Goal: Task Accomplishment & Management: Use online tool/utility

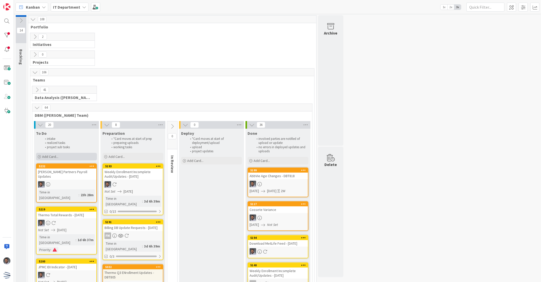
click at [54, 155] on span "Add Card..." at bounding box center [50, 156] width 16 height 5
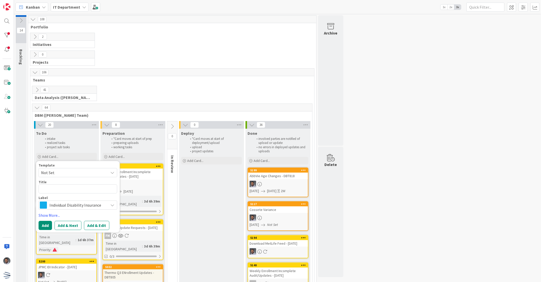
click at [88, 191] on textarea at bounding box center [78, 188] width 79 height 9
type textarea "x"
type textarea "S"
type textarea "x"
type textarea "Sm"
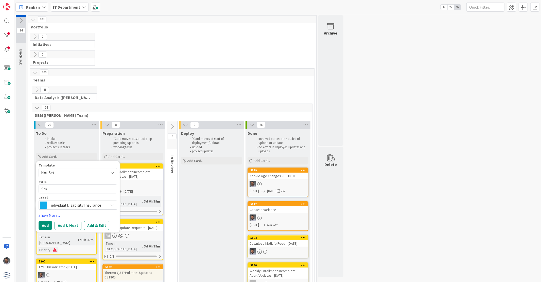
type textarea "x"
type textarea "Sma"
type textarea "x"
type textarea "Smar"
type textarea "x"
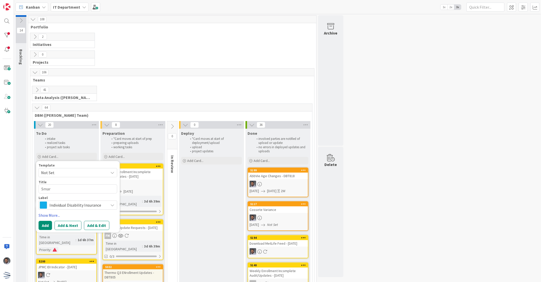
type textarea "Smart"
type textarea "x"
type textarea "Smartsh"
type textarea "x"
type textarea "Smartshe"
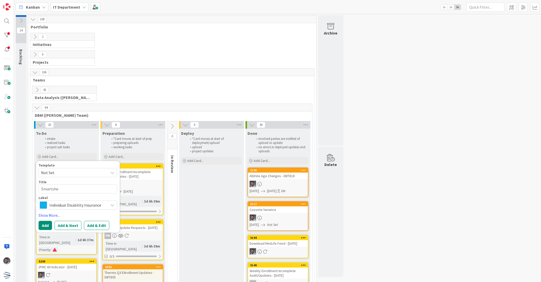
type textarea "x"
type textarea "Smartshee"
type textarea "x"
type textarea "Smartsheet"
type textarea "x"
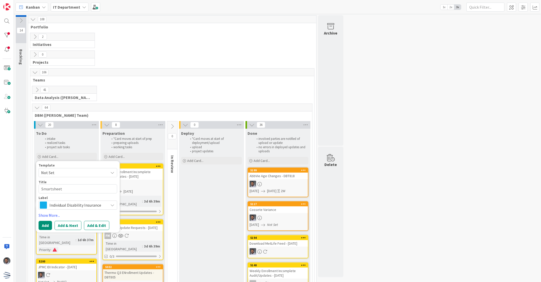
type textarea "Smartsheet"
type textarea "x"
type textarea "Smartsheet O"
type textarea "x"
type textarea "Smartsheet"
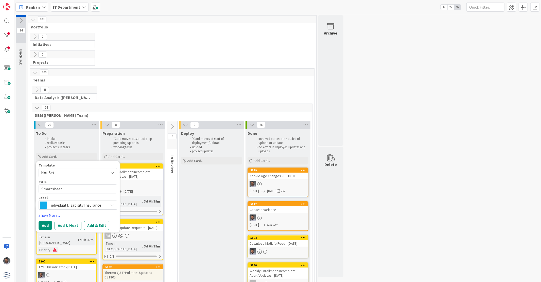
type textarea "x"
type textarea "Smartsheet U"
type textarea "x"
type textarea "Smartsheet Up"
type textarea "x"
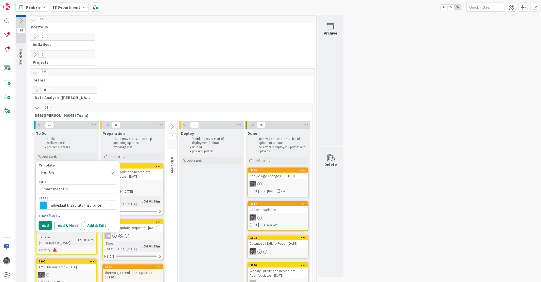
type textarea "Smartsheet Upd"
type textarea "x"
type textarea "Smartsheet Upda"
type textarea "x"
type textarea "Smartsheet Updat"
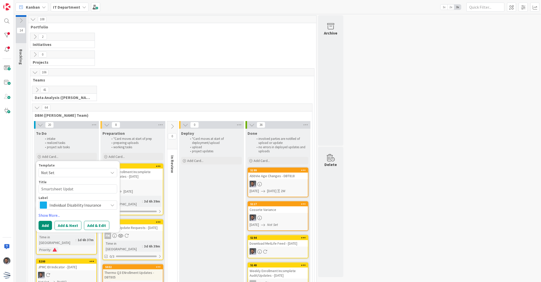
type textarea "x"
type textarea "Smartsheet Update"
type textarea "x"
type textarea "Smartsheet Updates"
click at [102, 207] on span "Individual Disability Insurance" at bounding box center [77, 204] width 56 height 7
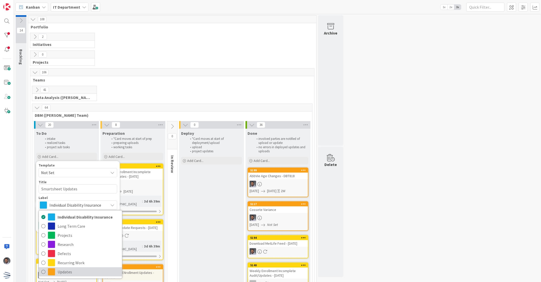
click at [67, 272] on span "Updates" at bounding box center [89, 272] width 62 height 8
type textarea "x"
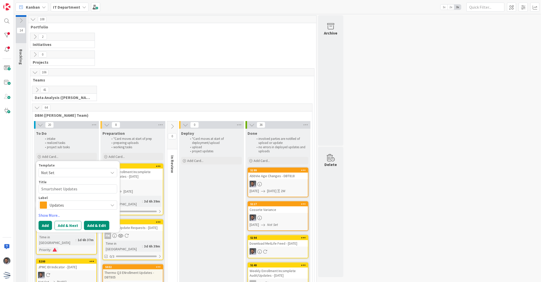
click at [96, 224] on button "Add & Edit" at bounding box center [96, 225] width 25 height 9
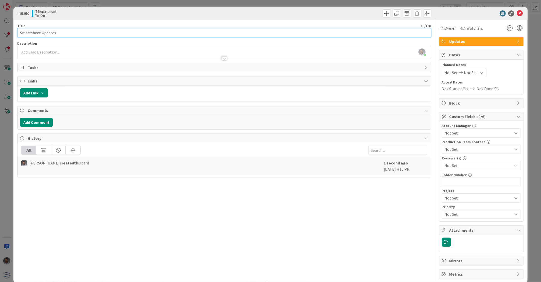
click at [75, 33] on input "Smartsheet Updates" at bounding box center [224, 32] width 414 height 9
paste input "DBT817"
type input "Smartsheet Updates - DBT817"
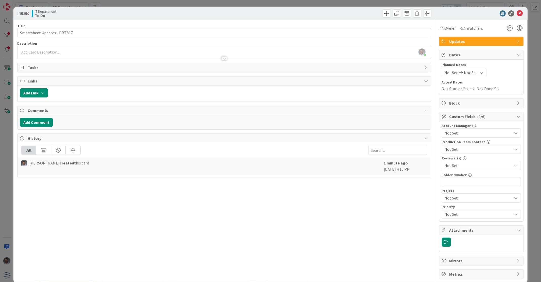
click at [93, 50] on div "[PERSON_NAME] just joined" at bounding box center [224, 52] width 413 height 13
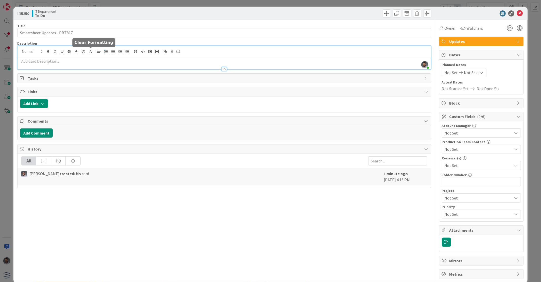
paste div
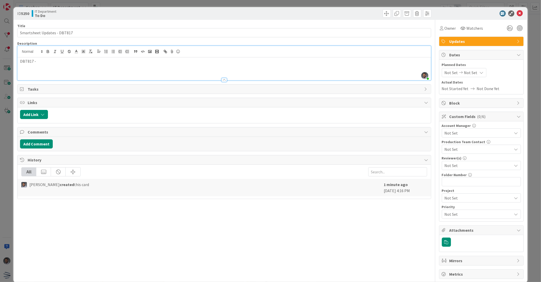
click at [66, 62] on p "DBT817 -" at bounding box center [224, 61] width 408 height 6
click at [81, 62] on p "DBT817 - 1655555 - Update Px" at bounding box center [224, 61] width 408 height 6
click at [58, 65] on p at bounding box center [224, 67] width 408 height 6
click at [519, 14] on div at bounding box center [479, 13] width 90 height 6
click at [517, 13] on icon at bounding box center [520, 13] width 6 height 6
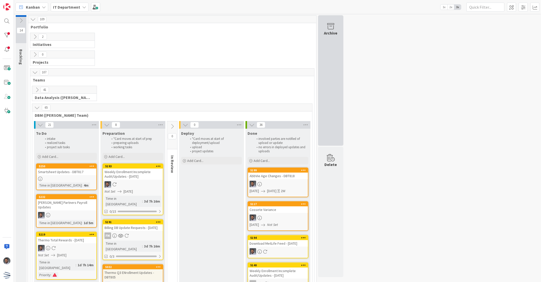
click at [326, 93] on div "Archive" at bounding box center [330, 80] width 25 height 130
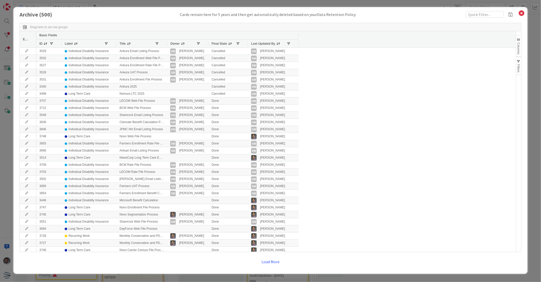
click at [156, 41] on div "Title" at bounding box center [141, 44] width 45 height 8
click at [156, 43] on span at bounding box center [157, 44] width 4 height 4
click at [169, 57] on input "Filter Value" at bounding box center [176, 56] width 45 height 5
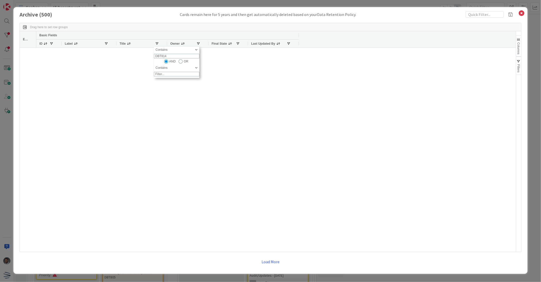
type input "DBT814"
click at [304, 87] on div at bounding box center [276, 150] width 480 height 204
click at [523, 14] on icon at bounding box center [522, 13] width 7 height 7
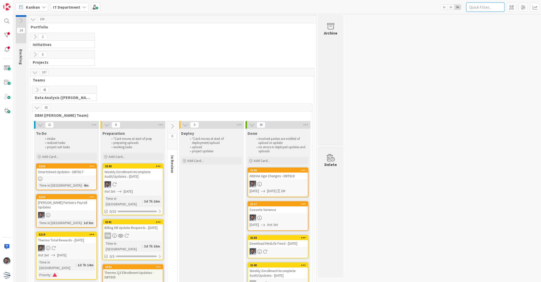
click at [481, 6] on input "text" at bounding box center [486, 7] width 38 height 9
paste input "DBT814"
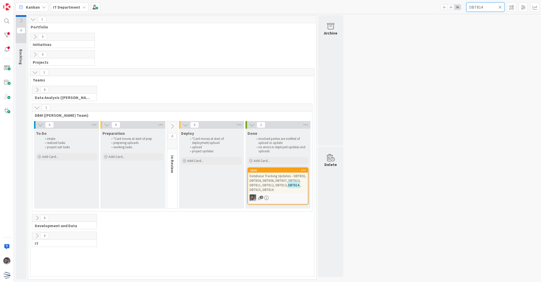
type input "DBT814"
click at [500, 6] on icon at bounding box center [501, 7] width 4 height 5
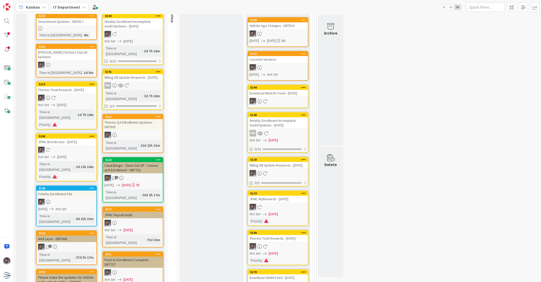
scroll to position [94, 0]
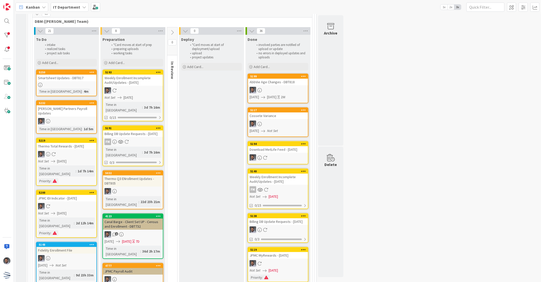
click at [132, 178] on div "Thermo Q3 ENrollment Updates - DBT805" at bounding box center [133, 180] width 60 height 11
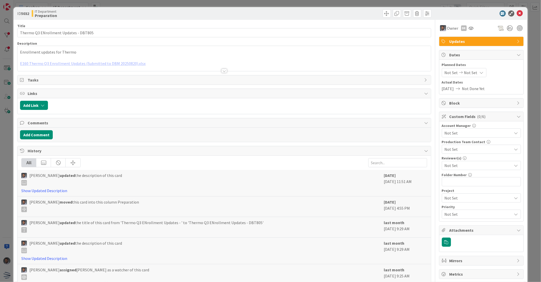
click at [227, 53] on div "Enrollment updates for Thermo E160 Thermo Q3 Enrollment Updates (Submitted to D…" at bounding box center [224, 58] width 413 height 25
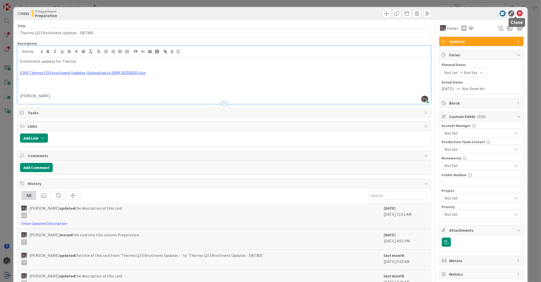
click at [517, 11] on icon at bounding box center [520, 13] width 6 height 6
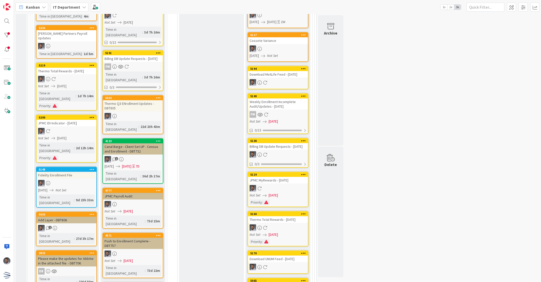
scroll to position [188, 0]
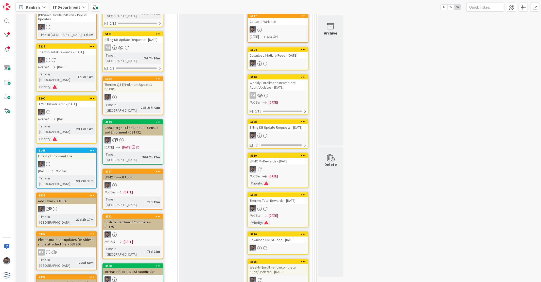
click at [67, 161] on div at bounding box center [67, 164] width 60 height 7
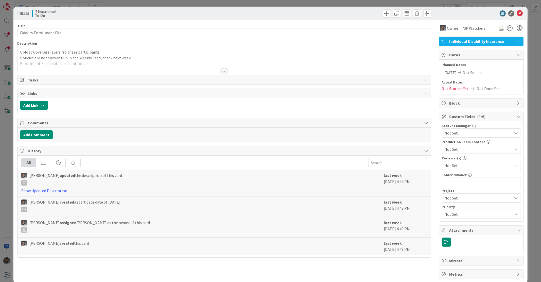
click at [133, 62] on div at bounding box center [224, 64] width 413 height 13
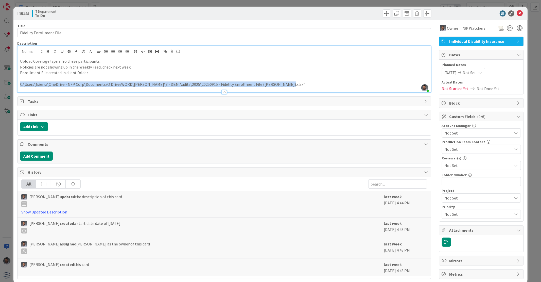
drag, startPoint x: 273, startPoint y: 85, endPoint x: 10, endPoint y: 83, distance: 262.6
click at [10, 83] on div "ID 5148 IT Department To Do Title 24 / 128 Fidelity Enrollment File Description…" at bounding box center [270, 141] width 541 height 282
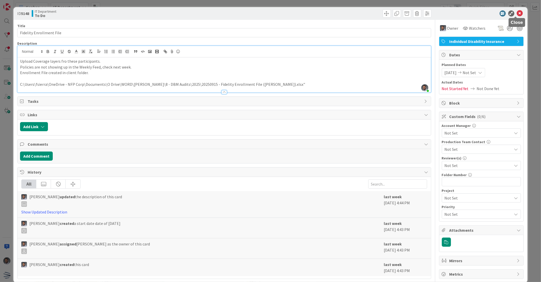
click at [517, 12] on icon at bounding box center [520, 13] width 6 height 6
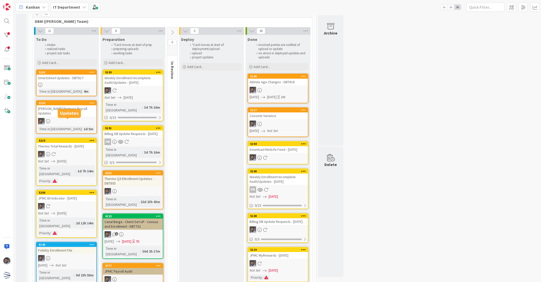
scroll to position [19, 0]
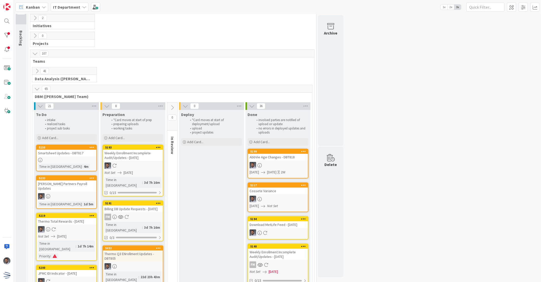
click at [77, 157] on div "5250 Smartsheet Updates - DBT817 Time in Column : 4m" at bounding box center [66, 158] width 61 height 27
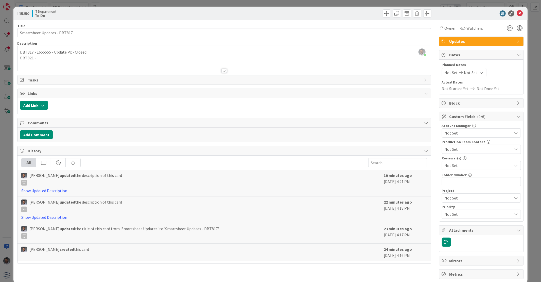
click at [519, 13] on div at bounding box center [479, 13] width 90 height 6
click at [518, 14] on icon at bounding box center [520, 13] width 6 height 6
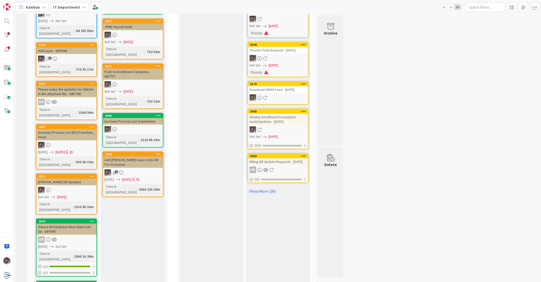
scroll to position [357, 0]
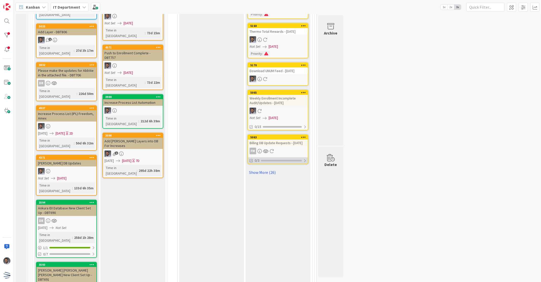
click at [272, 164] on div "0/3" at bounding box center [278, 160] width 60 height 6
click at [261, 206] on link "Show More (26)" at bounding box center [278, 202] width 61 height 8
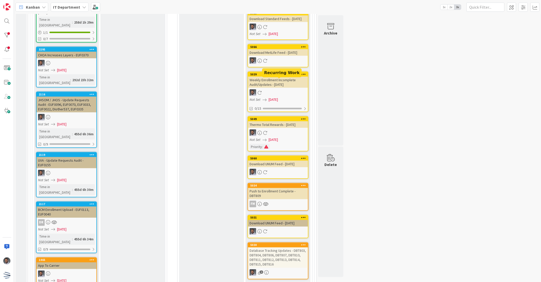
scroll to position [714, 0]
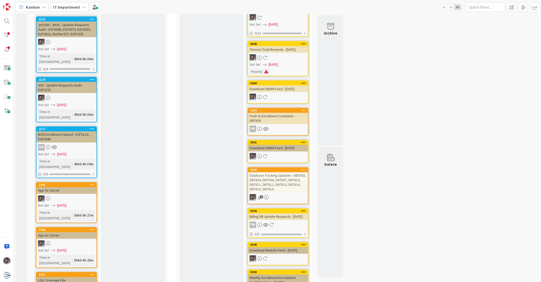
click at [285, 186] on div "Database Tracking Updates - DBT803, DBT804, DBT806, DBT807, DBT810, DBT811, DBT…" at bounding box center [278, 182] width 60 height 20
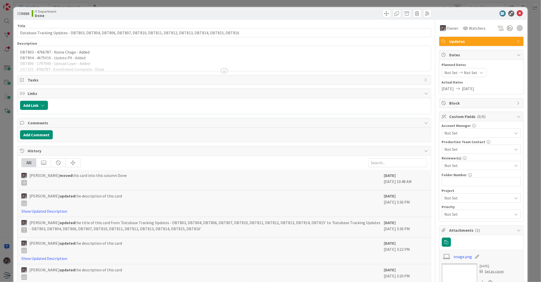
click at [221, 69] on div at bounding box center [224, 71] width 6 height 4
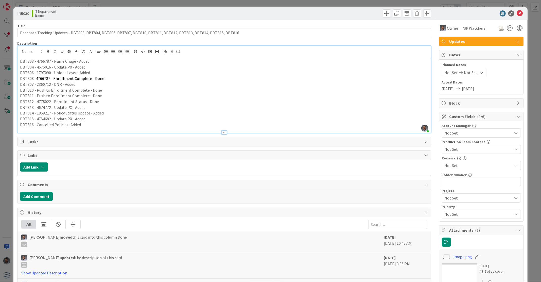
click at [88, 62] on p "DBT803 - 4766787 - Name Chage - Added" at bounding box center [224, 61] width 408 height 6
drag, startPoint x: 102, startPoint y: 80, endPoint x: 91, endPoint y: 81, distance: 11.2
click at [91, 81] on p "DBT808 - 4766787 - Enrollment Complete - Done" at bounding box center [224, 79] width 408 height 6
click at [91, 59] on p "DBT803 - 4766787 - Name Chage - Added" at bounding box center [224, 61] width 408 height 6
